Goal: Task Accomplishment & Management: Manage account settings

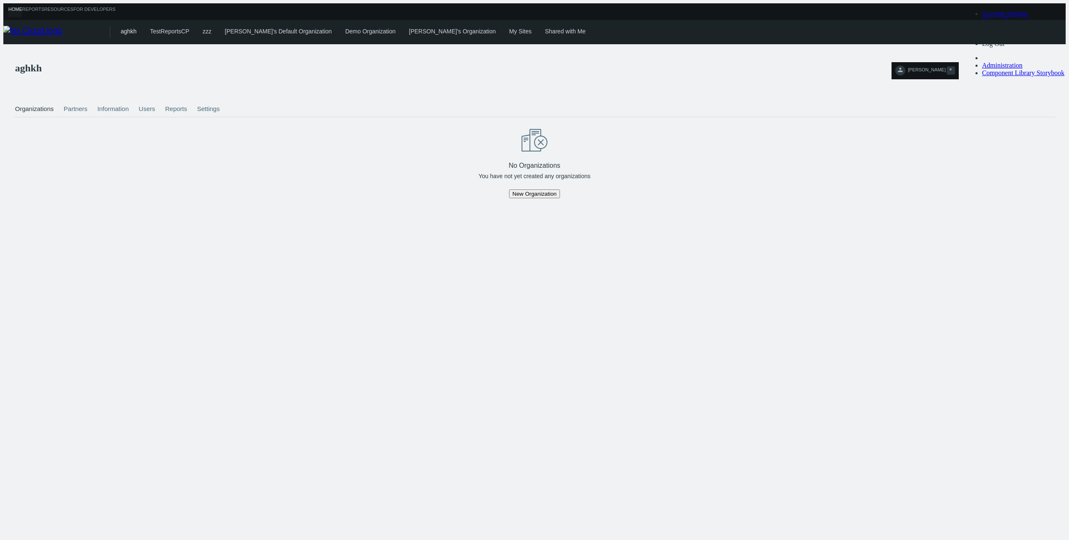
click at [945, 67] on span "[PERSON_NAME]" at bounding box center [927, 72] width 38 height 10
click at [1002, 17] on span "Account Settings" at bounding box center [1005, 13] width 46 height 7
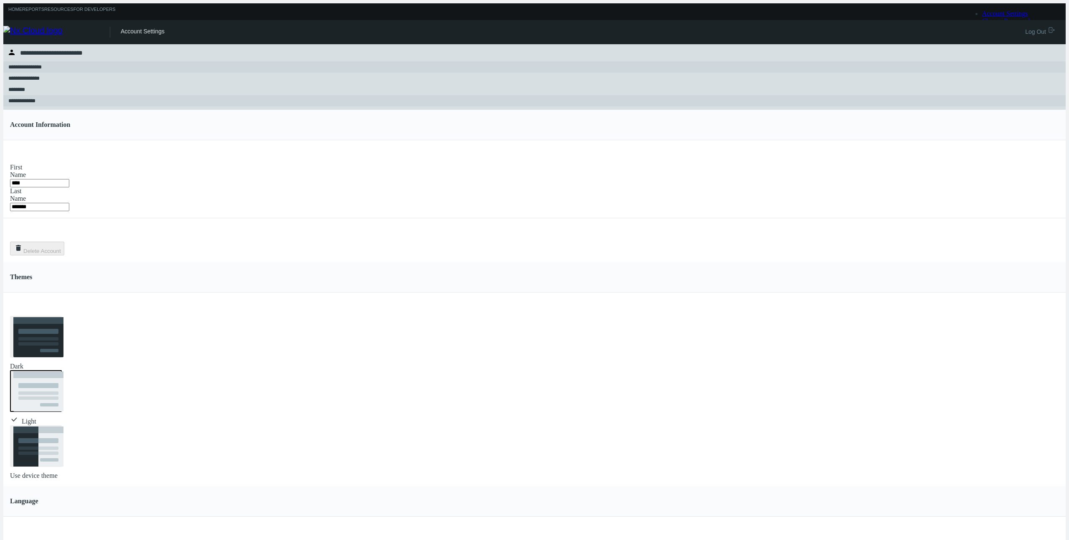
click at [78, 104] on div "**********" at bounding box center [534, 100] width 1052 height 11
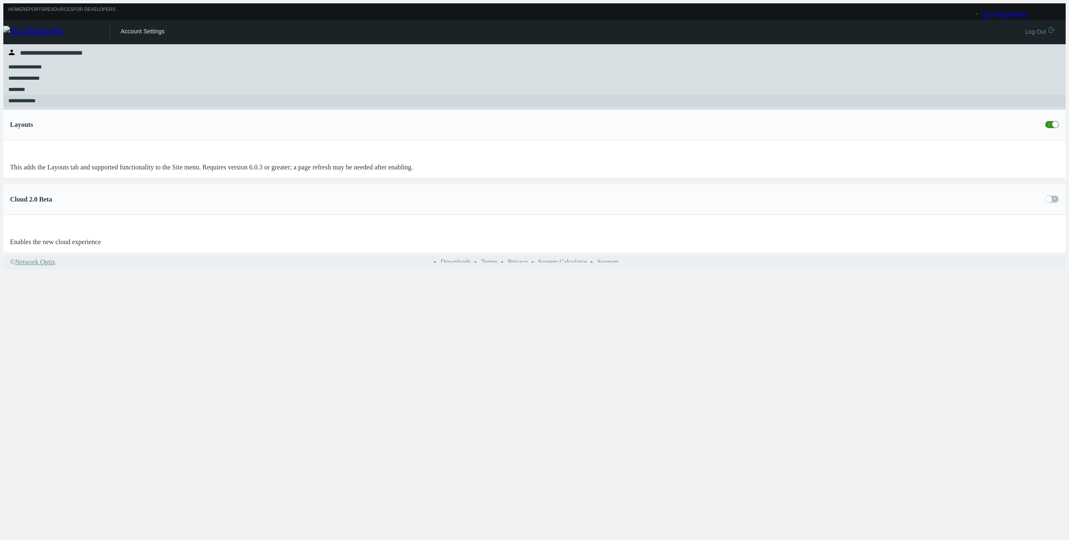
click at [1045, 196] on span at bounding box center [1052, 199] width 14 height 7
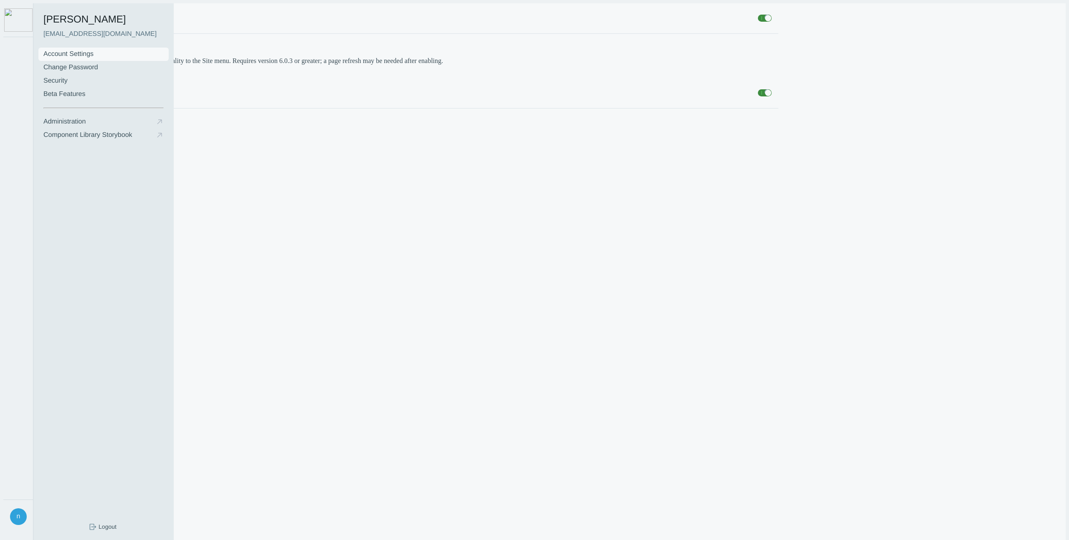
click at [87, 48] on link "Account Settings" at bounding box center [103, 54] width 130 height 13
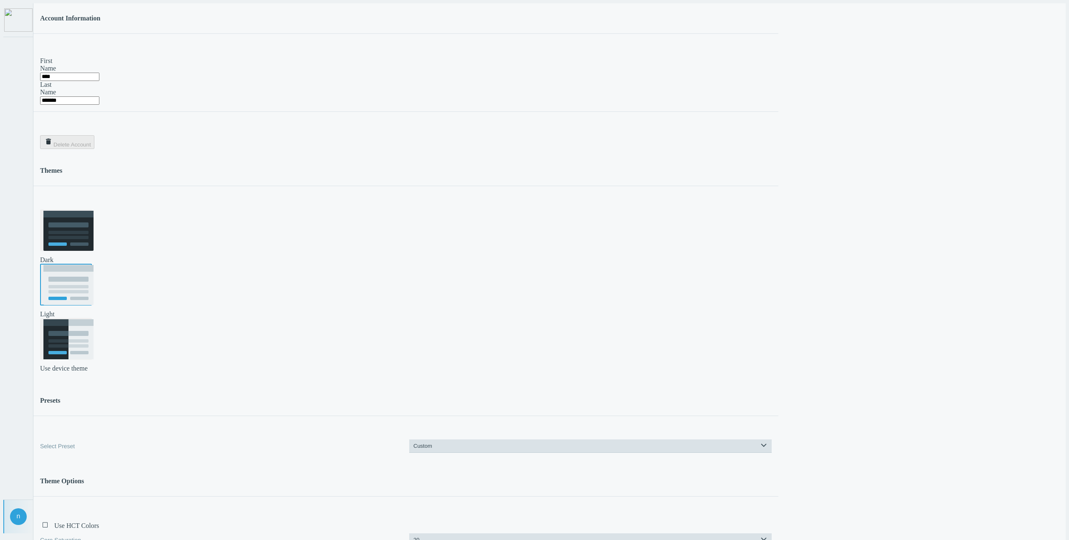
click at [94, 265] on rect at bounding box center [68, 285] width 50 height 40
click at [82, 211] on rect at bounding box center [68, 231] width 50 height 40
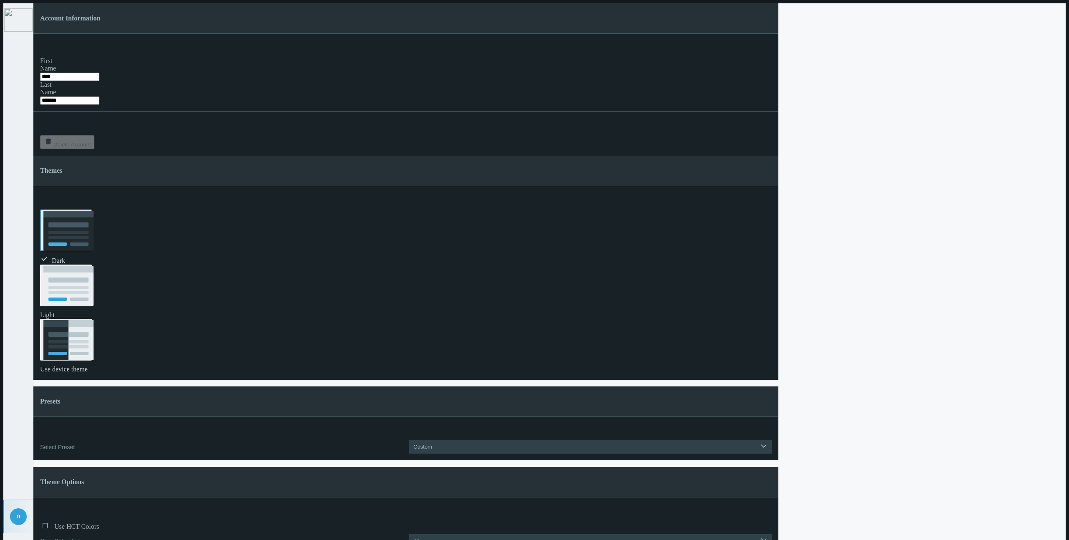
click at [850, 211] on main "Account Information First Name **** Last Name ******* .st0{fill:#2B383F;} Delet…" at bounding box center [554, 273] width 1042 height 540
click at [18, 23] on img at bounding box center [18, 19] width 28 height 23
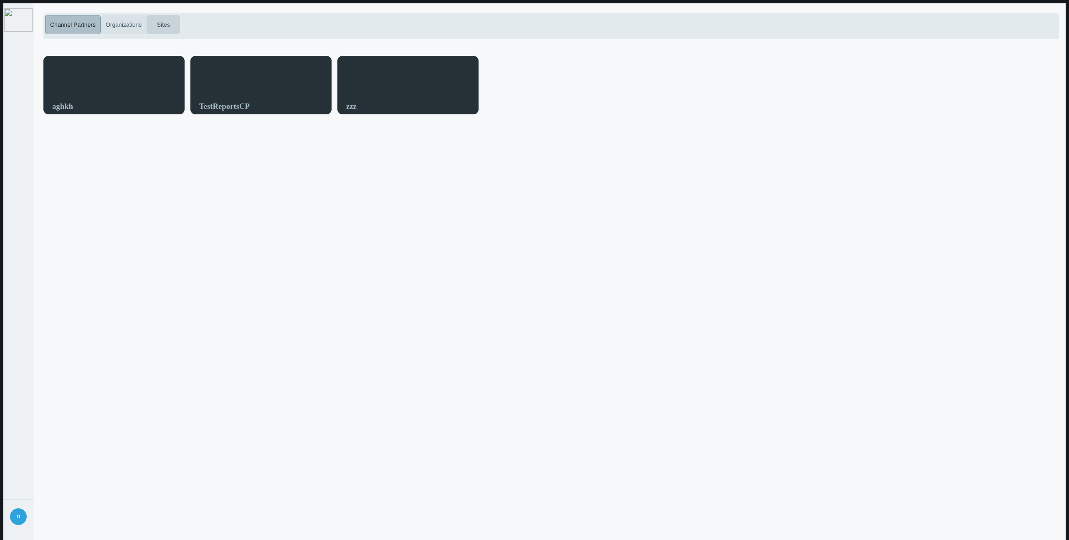
click at [116, 21] on span "Organizations" at bounding box center [123, 24] width 39 height 9
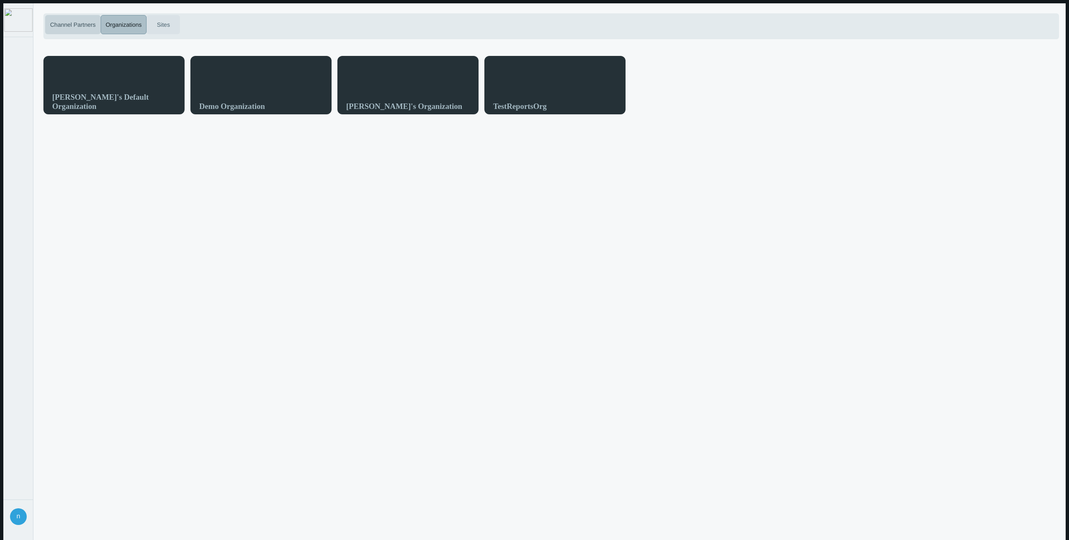
click at [169, 30] on button "Sites" at bounding box center [163, 24] width 33 height 19
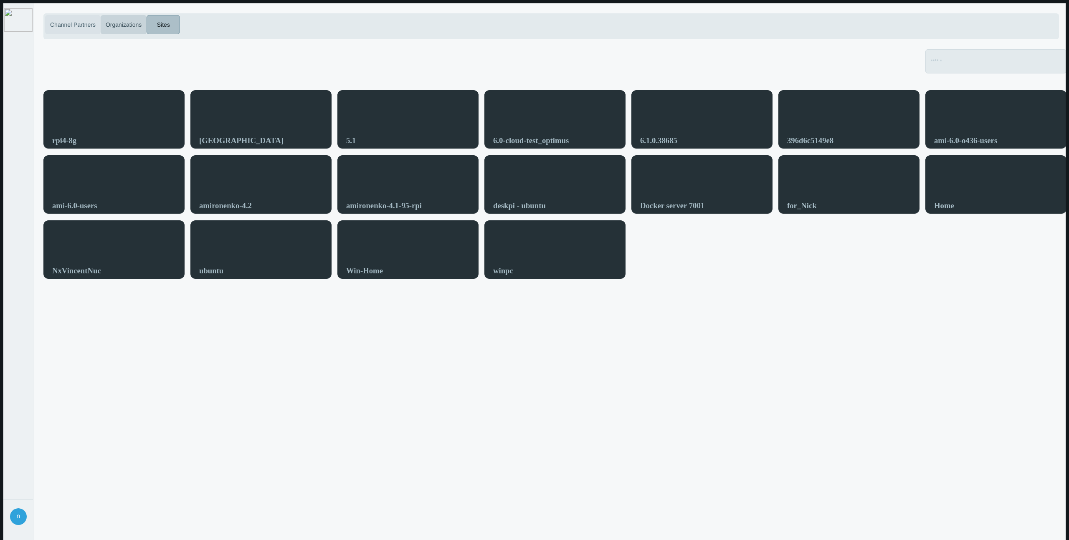
click at [72, 25] on button "Channel Partners" at bounding box center [73, 24] width 56 height 19
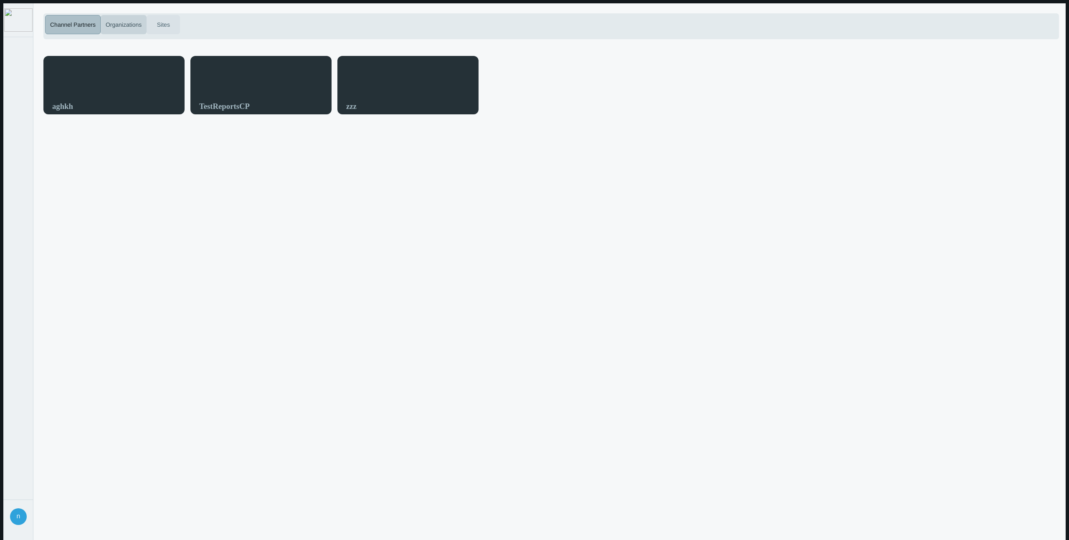
click at [161, 20] on span "Sites" at bounding box center [163, 24] width 16 height 9
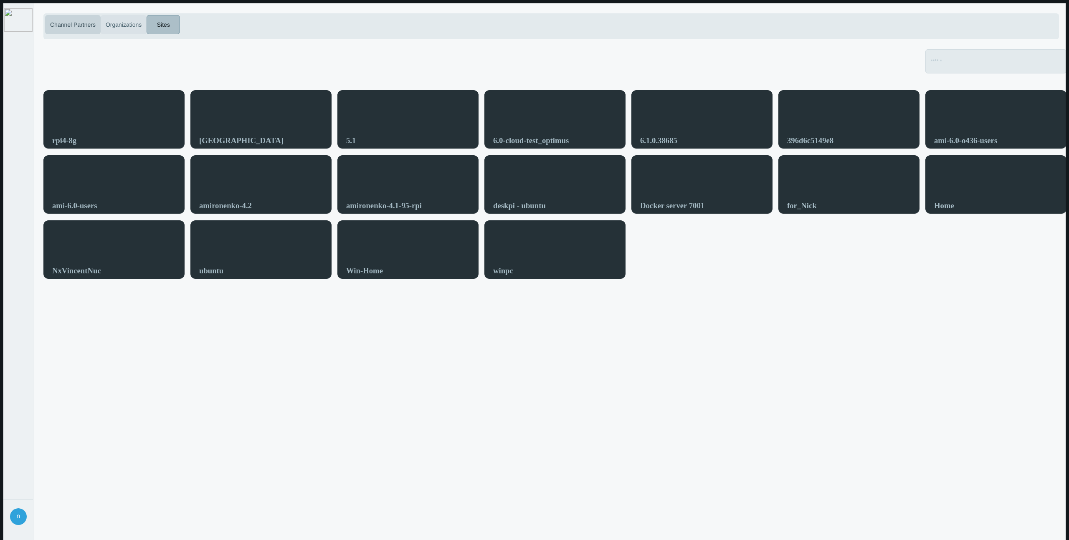
click at [119, 21] on span "Organizations" at bounding box center [123, 24] width 39 height 9
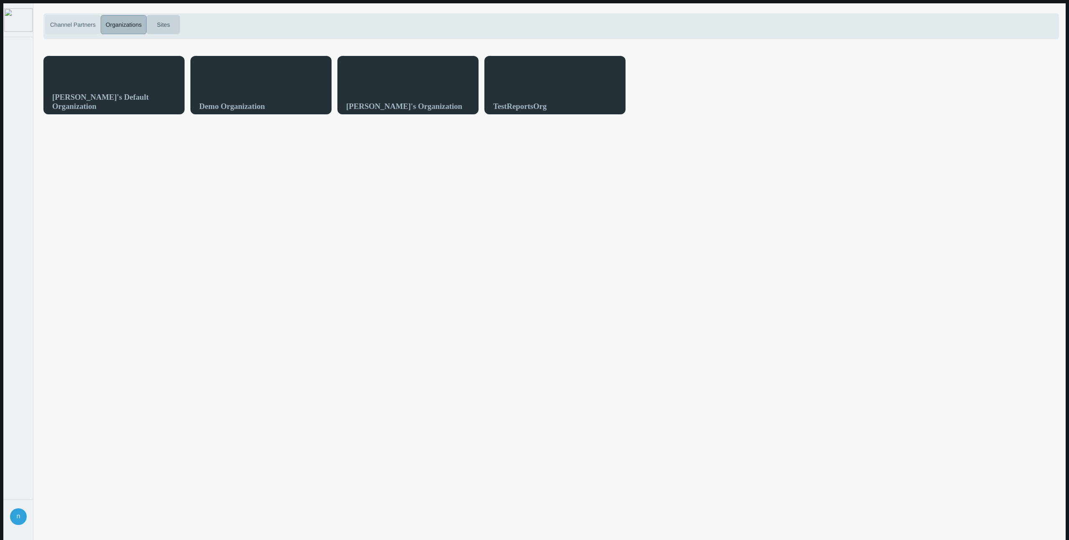
click at [61, 21] on span "Channel Partners" at bounding box center [72, 24] width 49 height 9
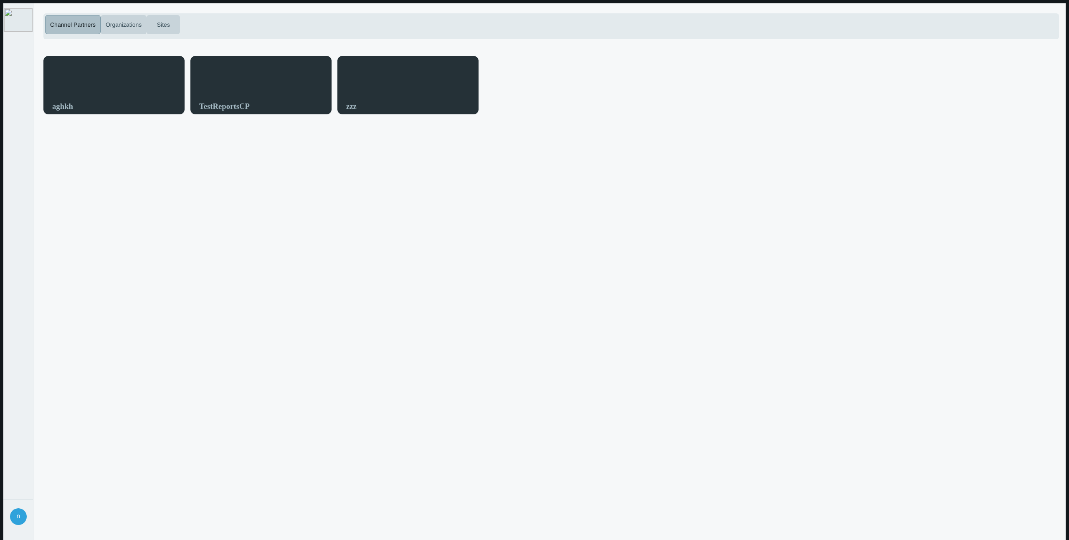
click at [4, 20] on img at bounding box center [18, 19] width 28 height 23
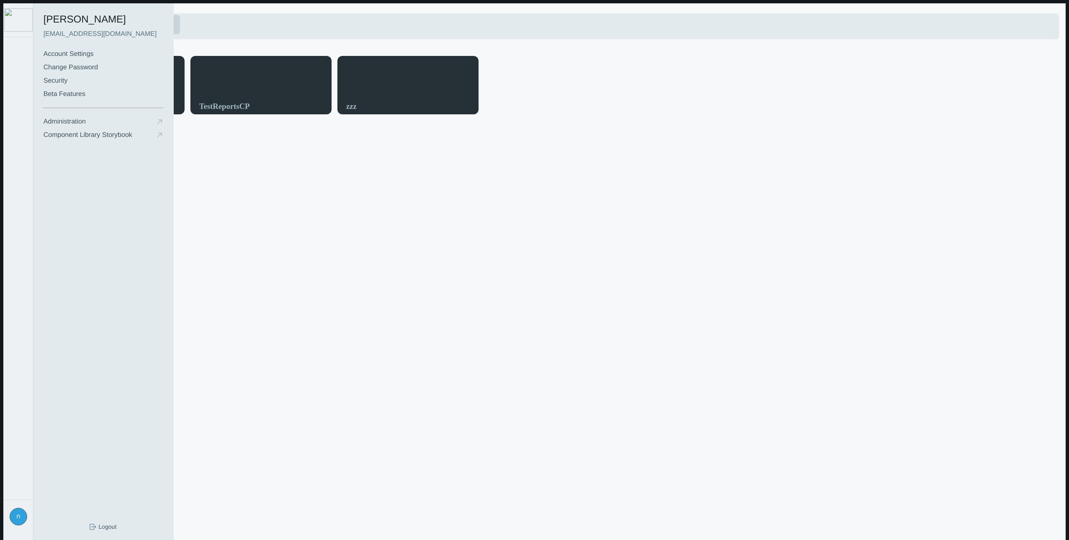
click at [15, 516] on div "n" at bounding box center [19, 517] width 18 height 18
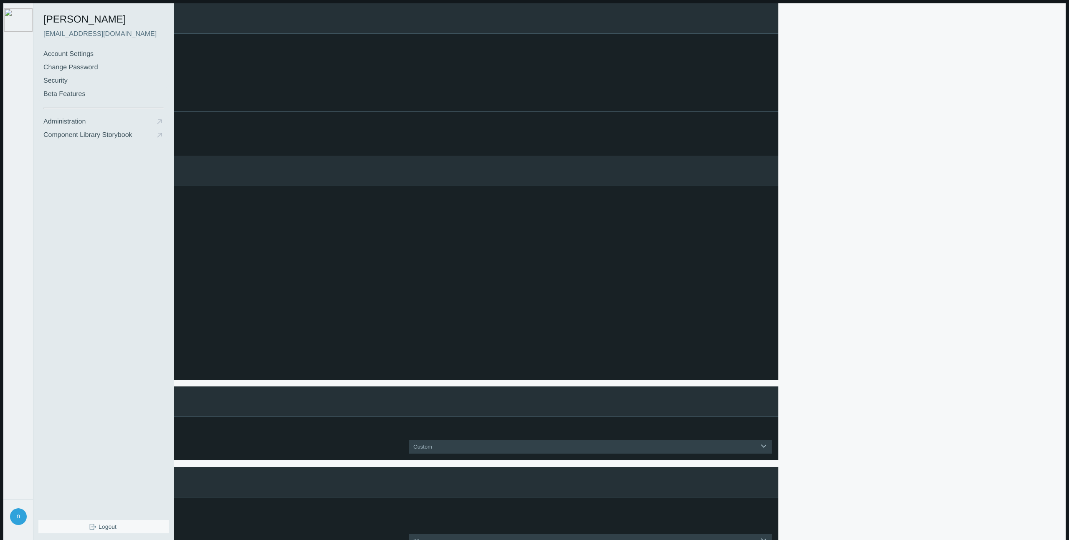
click at [91, 528] on button "Logout" at bounding box center [104, 526] width 36 height 13
